Goal: Transaction & Acquisition: Purchase product/service

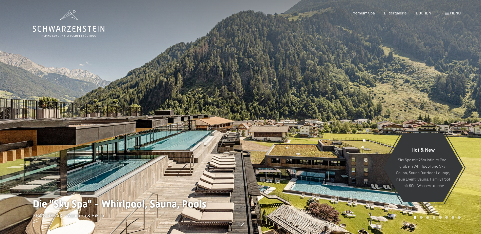
click at [460, 12] on span "Menü" at bounding box center [455, 12] width 11 height 5
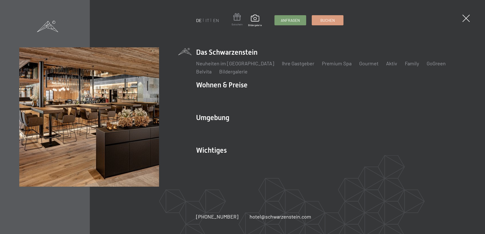
click at [240, 19] on span at bounding box center [237, 17] width 11 height 9
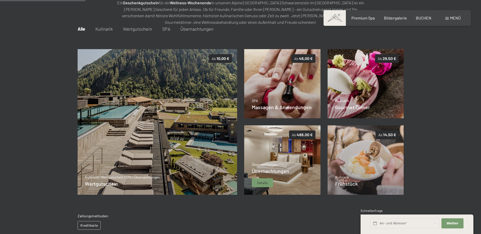
click at [264, 184] on span "Details" at bounding box center [262, 183] width 11 height 5
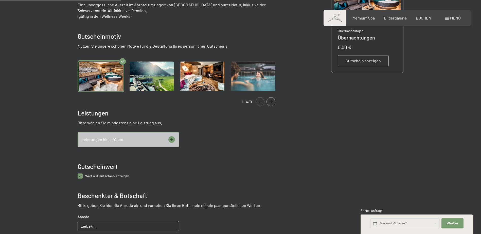
scroll to position [150, 0]
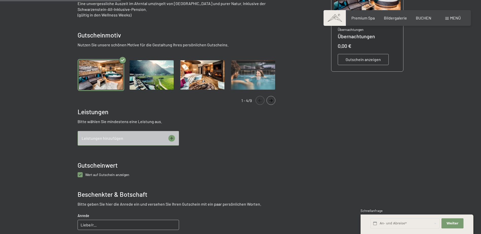
click at [172, 139] on icon at bounding box center [171, 138] width 3 height 3
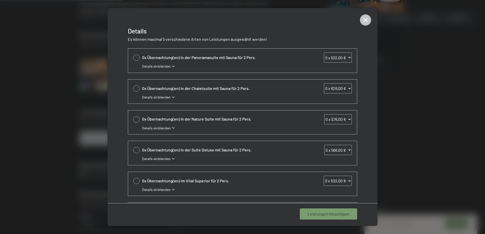
click at [158, 66] on span "Details einblenden" at bounding box center [156, 66] width 29 height 5
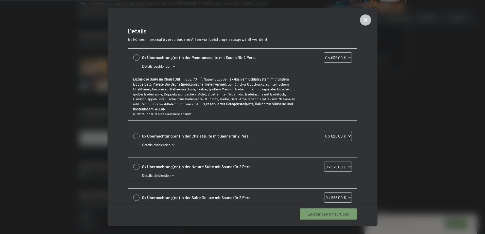
click at [333, 53] on select "0 x 632,00 € 1 x 632,00 € 2 x 632,00 € 3 x 632,00 € 4 x 632,00 € 5 x 632,00 € 6…" at bounding box center [338, 58] width 28 height 10
click at [368, 24] on icon at bounding box center [365, 19] width 11 height 11
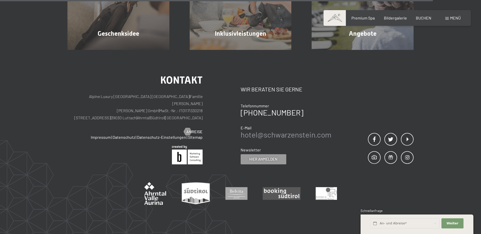
scroll to position [441, 0]
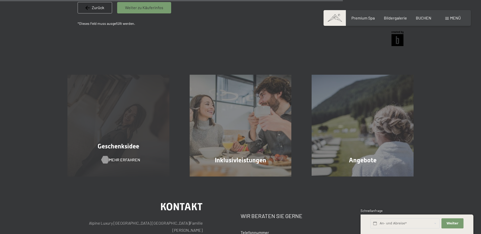
click at [126, 160] on span "Mehr erfahren" at bounding box center [124, 160] width 31 height 6
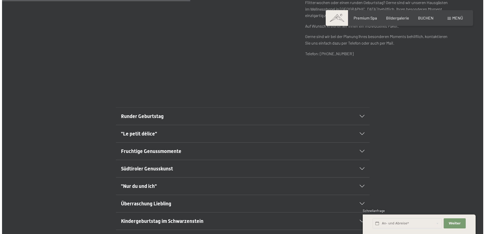
scroll to position [304, 0]
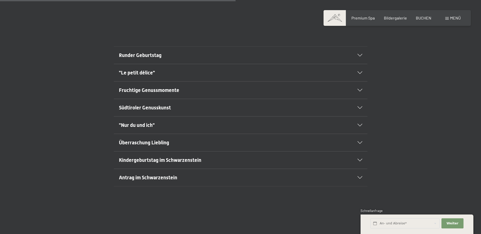
click at [201, 57] on h2 "Runder Geburtstag" at bounding box center [228, 55] width 219 height 7
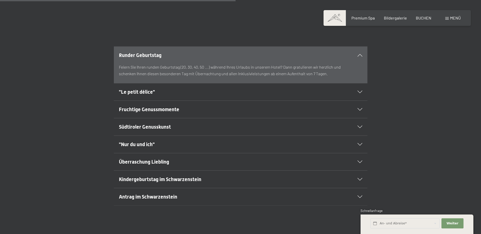
click at [363, 57] on section "Runder Geburtstag Feiern Sie Ihren runden Geburtstag (20, 30, 40, 50 ...) währe…" at bounding box center [241, 64] width 254 height 37
click at [362, 51] on div "Runder Geburtstag" at bounding box center [241, 55] width 244 height 17
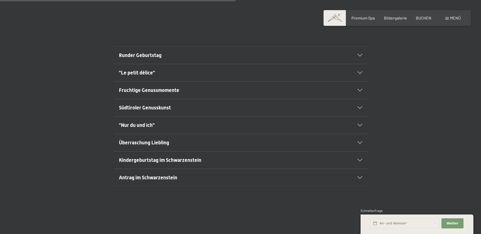
click at [447, 16] on div "Menü" at bounding box center [452, 18] width 15 height 6
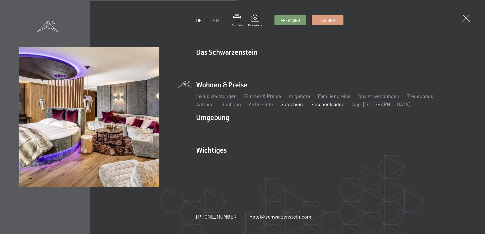
click at [281, 105] on link "Gutschein" at bounding box center [292, 104] width 22 height 6
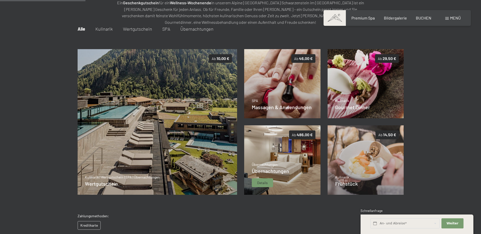
click at [268, 183] on span "Details" at bounding box center [262, 183] width 11 height 5
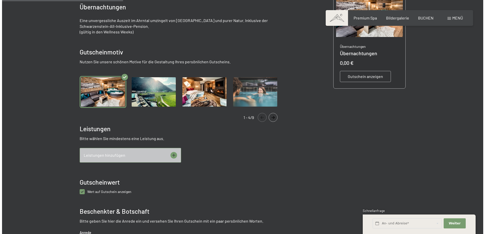
scroll to position [150, 0]
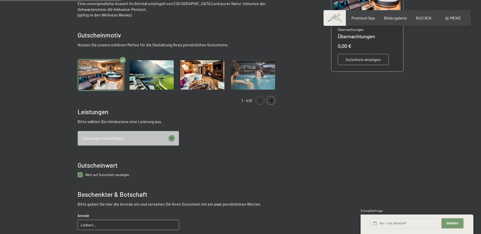
click at [171, 140] on icon at bounding box center [171, 138] width 7 height 7
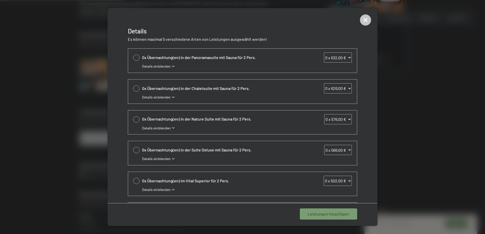
click at [166, 128] on span "Details einblenden" at bounding box center [156, 128] width 29 height 5
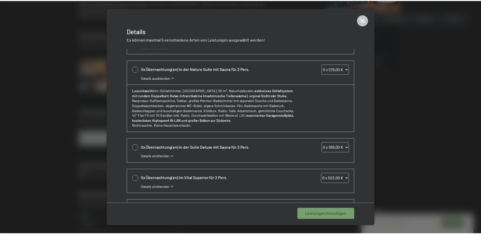
scroll to position [51, 0]
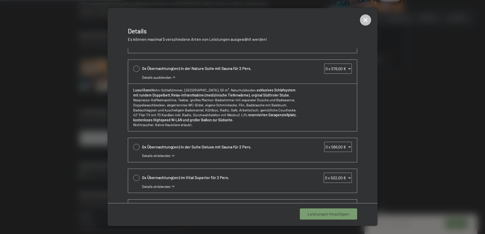
click at [330, 144] on select "0 x 566,00 € 1 x 566,00 € 2 x 566,00 € 3 x 566,00 € 4 x 566,00 € 5 x 566,00 € 6…" at bounding box center [338, 147] width 28 height 10
select select "2"
click at [324, 142] on select "0 x 566,00 € 1 x 566,00 € 2 x 566,00 € 3 x 566,00 € 4 x 566,00 € 5 x 566,00 € 6…" at bounding box center [338, 147] width 28 height 10
select select "2"
click at [343, 217] on span "1 Leistung hinzufügen" at bounding box center [329, 215] width 39 height 6
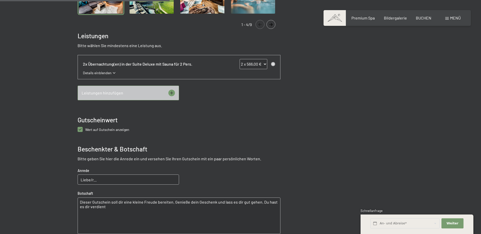
scroll to position [327, 0]
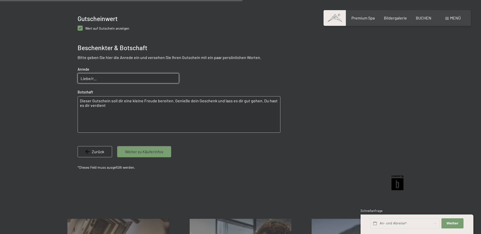
click at [125, 81] on input "Liebe/r..." at bounding box center [128, 78] width 101 height 10
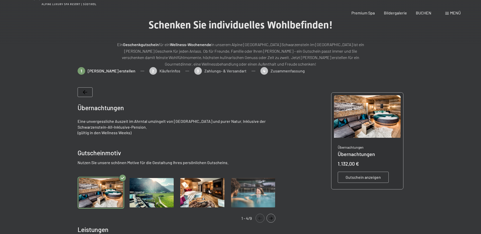
scroll to position [0, 0]
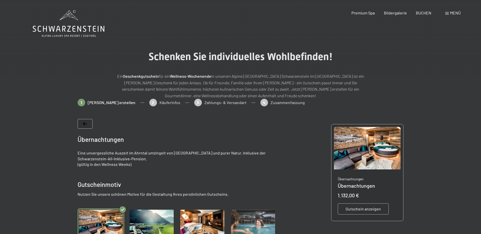
click at [360, 207] on span "Gutschein anzeigen" at bounding box center [363, 210] width 35 height 6
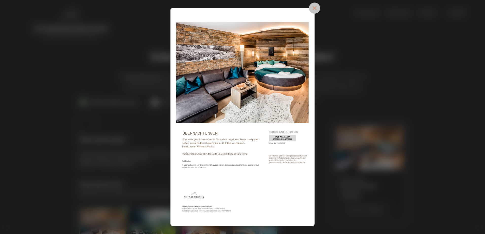
click at [315, 8] on icon at bounding box center [314, 8] width 5 height 5
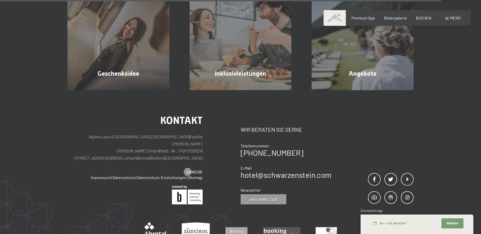
scroll to position [649, 0]
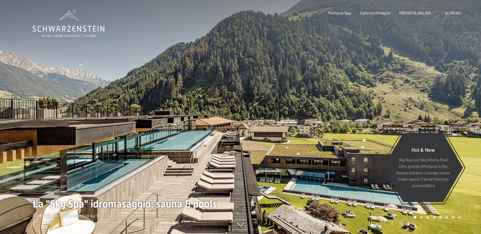
click at [452, 11] on span "Menu" at bounding box center [455, 12] width 11 height 5
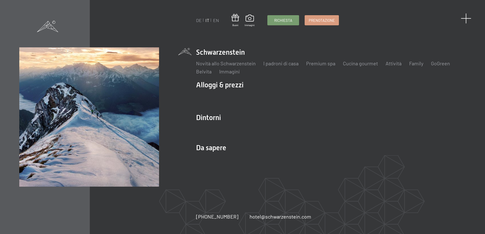
click at [467, 18] on span at bounding box center [466, 18] width 10 height 10
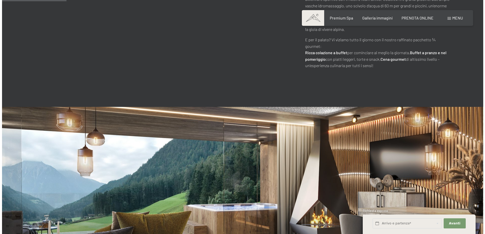
scroll to position [381, 0]
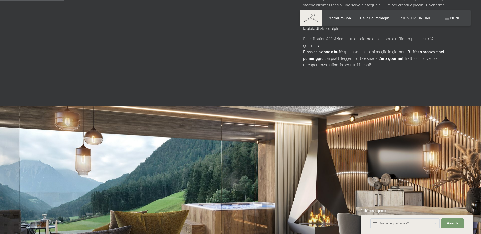
click at [458, 15] on div "Prenotazione Richiesta Premium Spa Galleria immagini PRENOTA ONLINE Menu DE IT …" at bounding box center [385, 18] width 151 height 6
click at [455, 18] on span "Menu" at bounding box center [455, 17] width 11 height 5
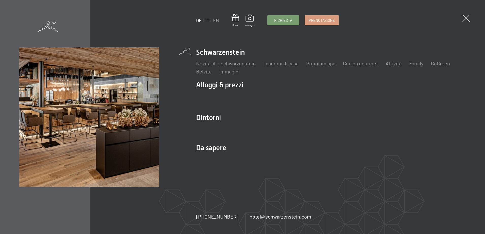
click at [201, 20] on link "DE" at bounding box center [199, 21] width 6 height 6
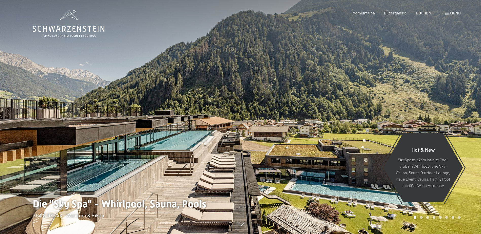
click at [450, 13] on div "Menü" at bounding box center [452, 13] width 15 height 6
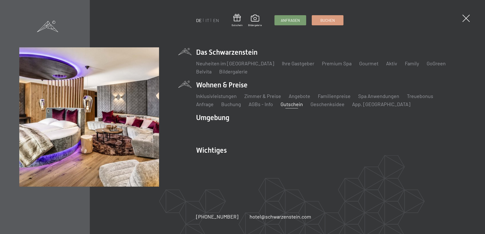
click at [281, 105] on link "Gutschein" at bounding box center [292, 104] width 22 height 6
click at [281, 106] on link "Gutschein" at bounding box center [292, 104] width 22 height 6
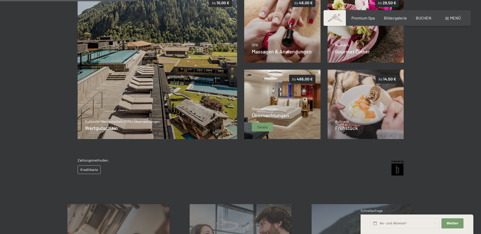
scroll to position [124, 0]
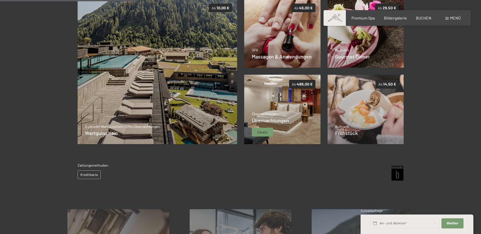
click at [266, 133] on span "Details" at bounding box center [262, 132] width 11 height 5
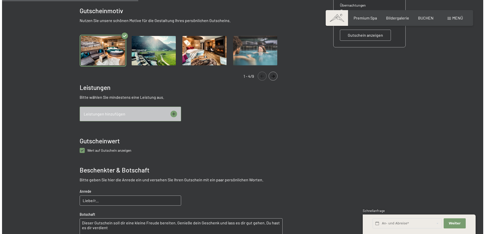
scroll to position [175, 0]
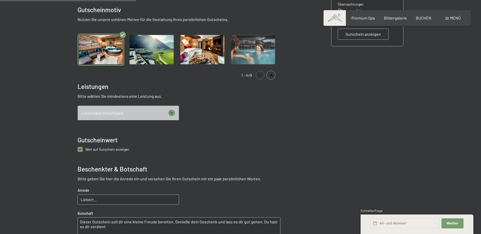
click at [175, 111] on div "Leistungen hinzufügen" at bounding box center [128, 113] width 101 height 15
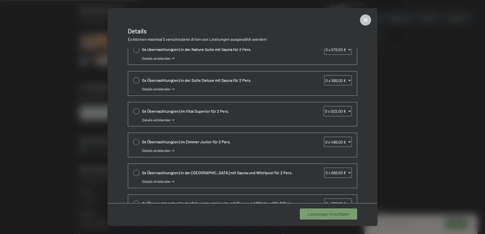
scroll to position [92, 0]
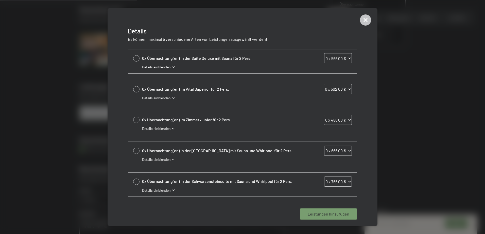
click at [136, 117] on div "0x Übernachtung(en) im Zimmer Junior für 2 Pers. 0 x 486,00 € 1 x 486,00 € 2 x …" at bounding box center [242, 123] width 229 height 24
click at [347, 120] on select "0 x 486,00 € 1 x 486,00 € 2 x 486,00 € 3 x 486,00 € 4 x 486,00 € 5 x 486,00 € 6…" at bounding box center [338, 120] width 28 height 10
click at [324, 115] on select "0 x 486,00 € 1 x 486,00 € 2 x 486,00 € 3 x 486,00 € 4 x 486,00 € 5 x 486,00 € 6…" at bounding box center [338, 120] width 28 height 10
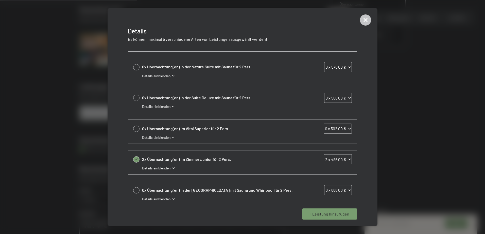
scroll to position [0, 0]
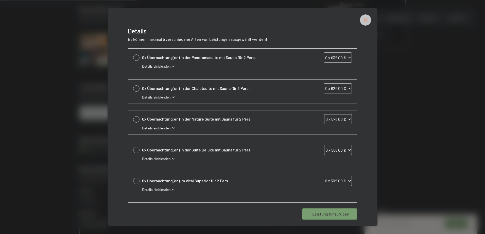
click at [368, 21] on icon at bounding box center [365, 19] width 11 height 11
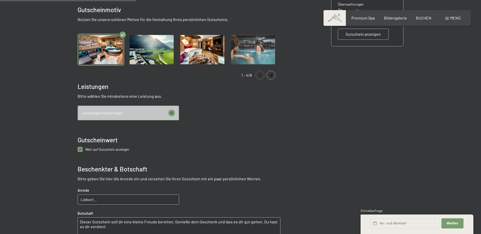
click at [173, 112] on icon at bounding box center [171, 113] width 7 height 7
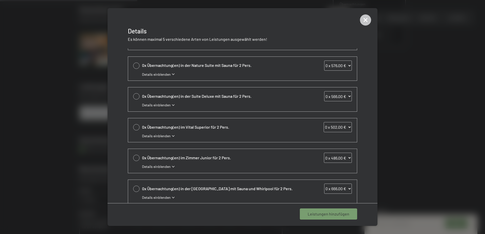
scroll to position [92, 0]
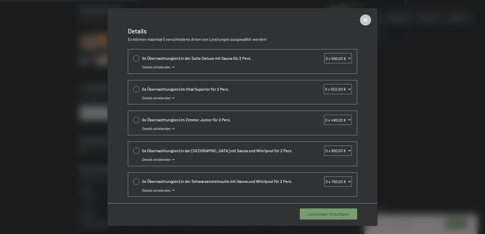
click at [137, 121] on div at bounding box center [136, 120] width 6 height 6
select select "1"
click at [345, 121] on select "0 x 486,00 € 1 x 486,00 € 2 x 486,00 € 3 x 486,00 € 4 x 486,00 € 5 x 486,00 € 6…" at bounding box center [338, 120] width 28 height 10
click at [324, 115] on select "0 x 486,00 € 1 x 486,00 € 2 x 486,00 € 3 x 486,00 € 4 x 486,00 € 5 x 486,00 € 6…" at bounding box center [338, 120] width 28 height 10
click at [332, 216] on span "1 Leistung hinzufügen" at bounding box center [329, 215] width 39 height 6
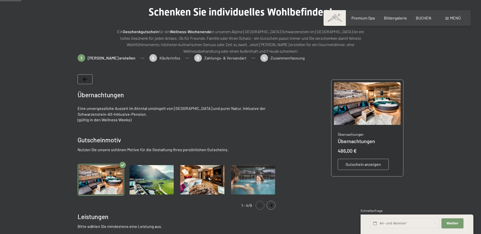
scroll to position [127, 0]
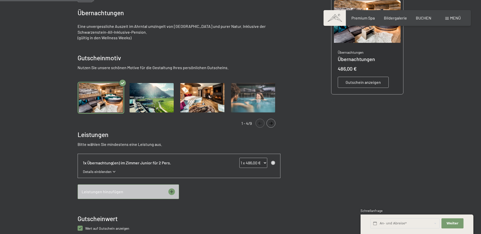
click at [253, 164] on select "0 x 486,00 € 1 x 486,00 € 2 x 486,00 € 3 x 486,00 € 4 x 486,00 € 5 x 486,00 € 6…" at bounding box center [253, 163] width 28 height 10
select select "2"
click at [239, 158] on select "0 x 486,00 € 1 x 486,00 € 2 x 486,00 € 3 x 486,00 € 4 x 486,00 € 5 x 486,00 € 6…" at bounding box center [253, 163] width 28 height 10
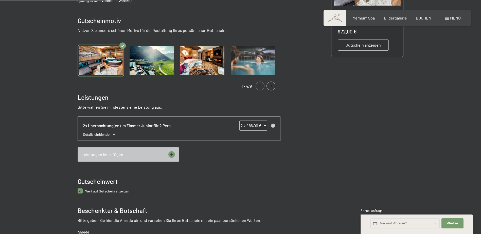
scroll to position [228, 0]
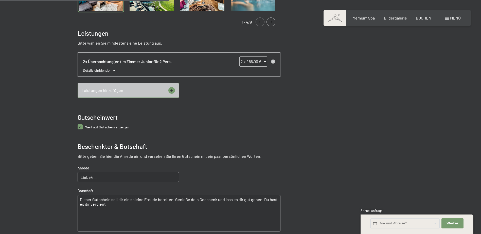
click at [107, 73] on div "2x Übernachtung(en) im Zimmer Junior für 2 Pers. 0 x 486,00 € 1 x 486,00 € 2 x …" at bounding box center [179, 65] width 202 height 24
click at [107, 71] on span "Details einblenden" at bounding box center [97, 70] width 29 height 5
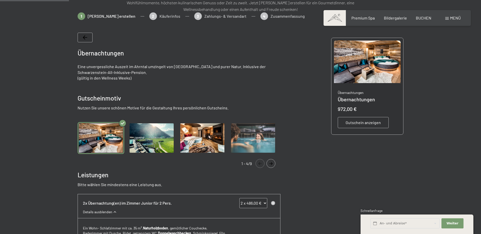
scroll to position [101, 0]
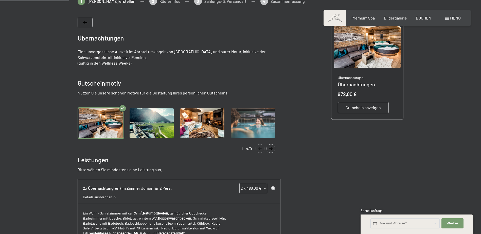
click at [154, 138] on img "Gallery" at bounding box center [151, 123] width 47 height 32
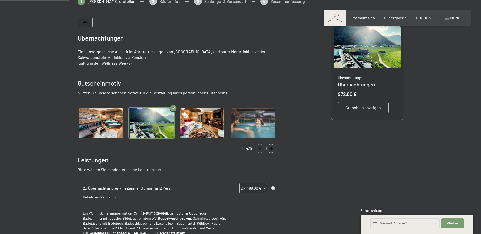
click at [155, 131] on img "Gallery" at bounding box center [151, 123] width 47 height 32
click at [197, 128] on img "Gallery" at bounding box center [202, 123] width 47 height 32
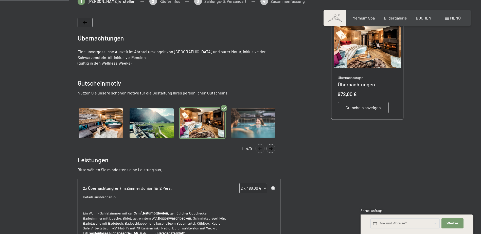
click at [254, 125] on img "Gallery" at bounding box center [253, 123] width 47 height 32
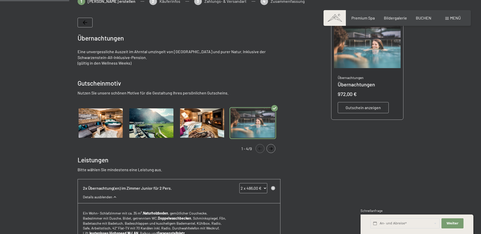
click at [92, 121] on img "Gallery" at bounding box center [100, 123] width 47 height 32
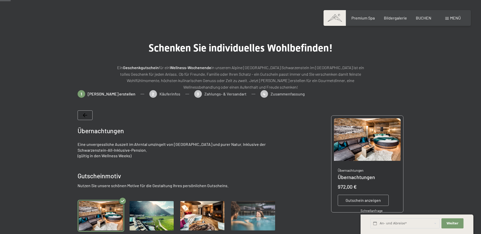
scroll to position [0, 0]
